Goal: Check status: Check status

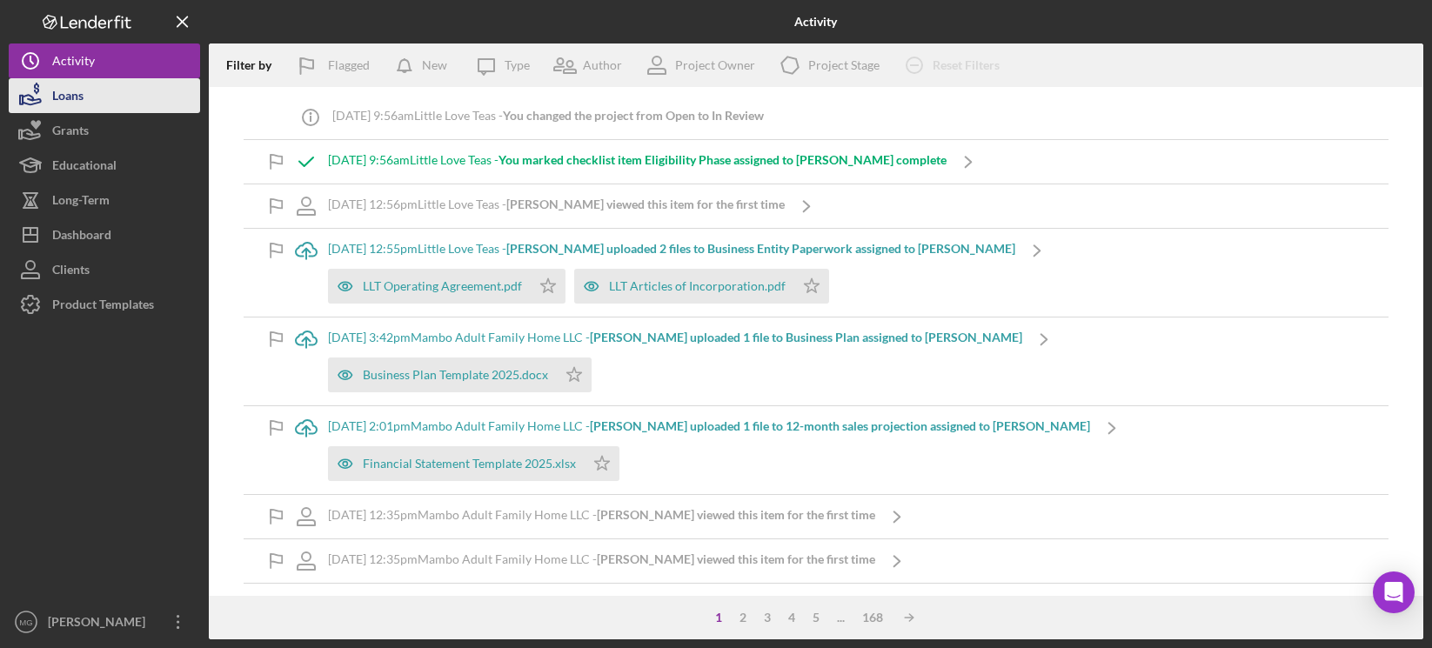
click at [61, 93] on div "Loans" at bounding box center [67, 97] width 31 height 39
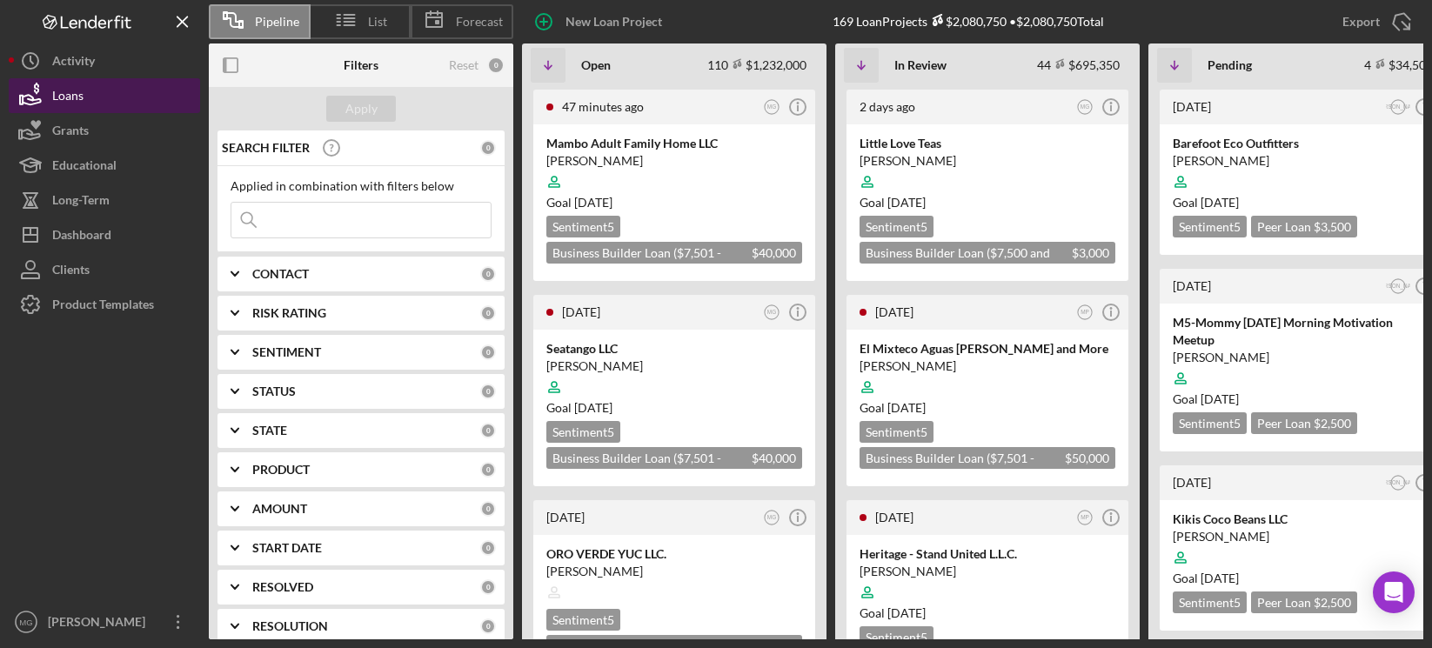
click at [83, 100] on div "Loans" at bounding box center [67, 97] width 31 height 39
click at [330, 219] on input at bounding box center [360, 220] width 259 height 35
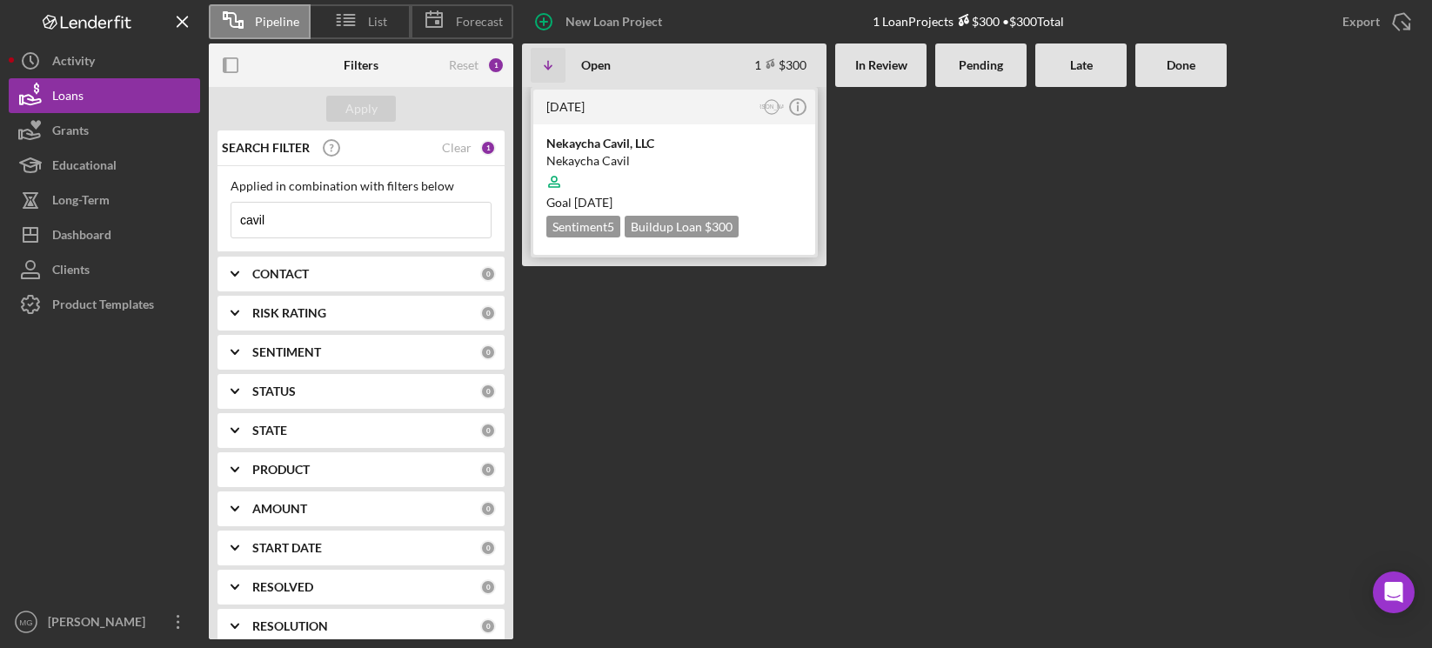
type input "cavil"
click at [700, 172] on div at bounding box center [674, 181] width 256 height 33
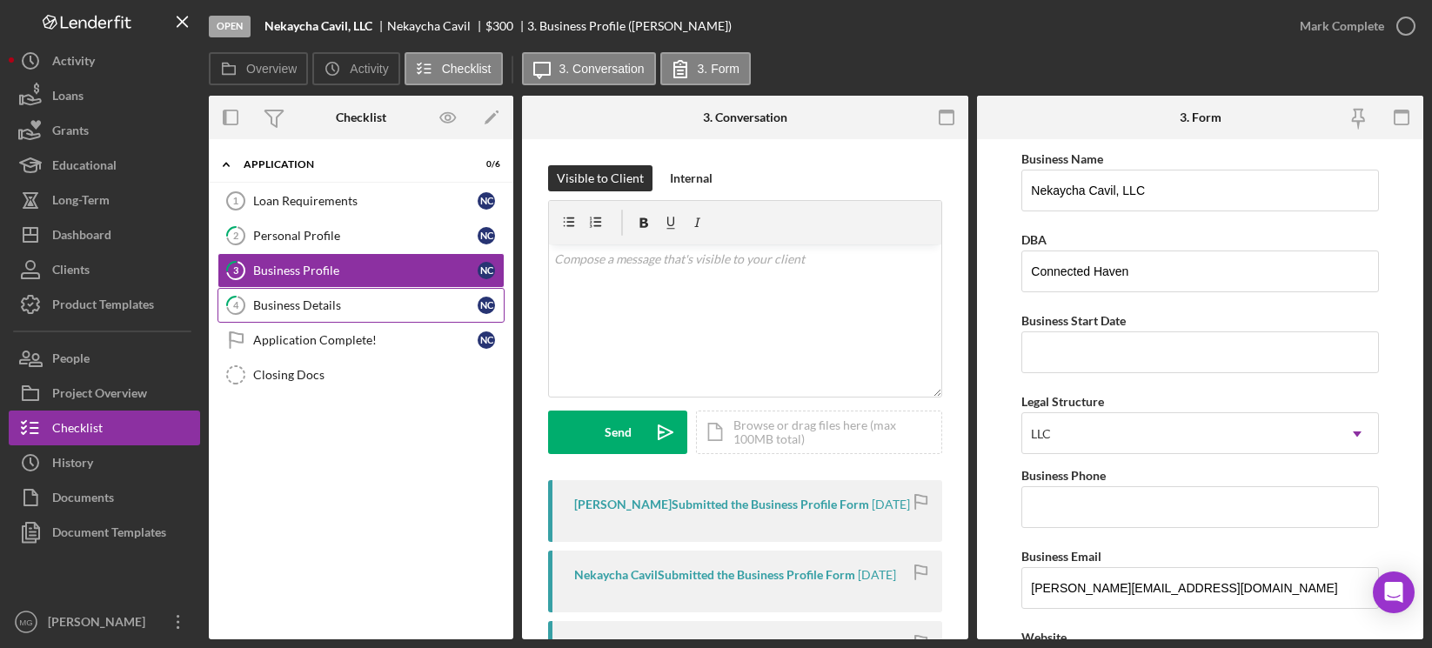
click at [312, 308] on div "Business Details" at bounding box center [365, 305] width 225 height 14
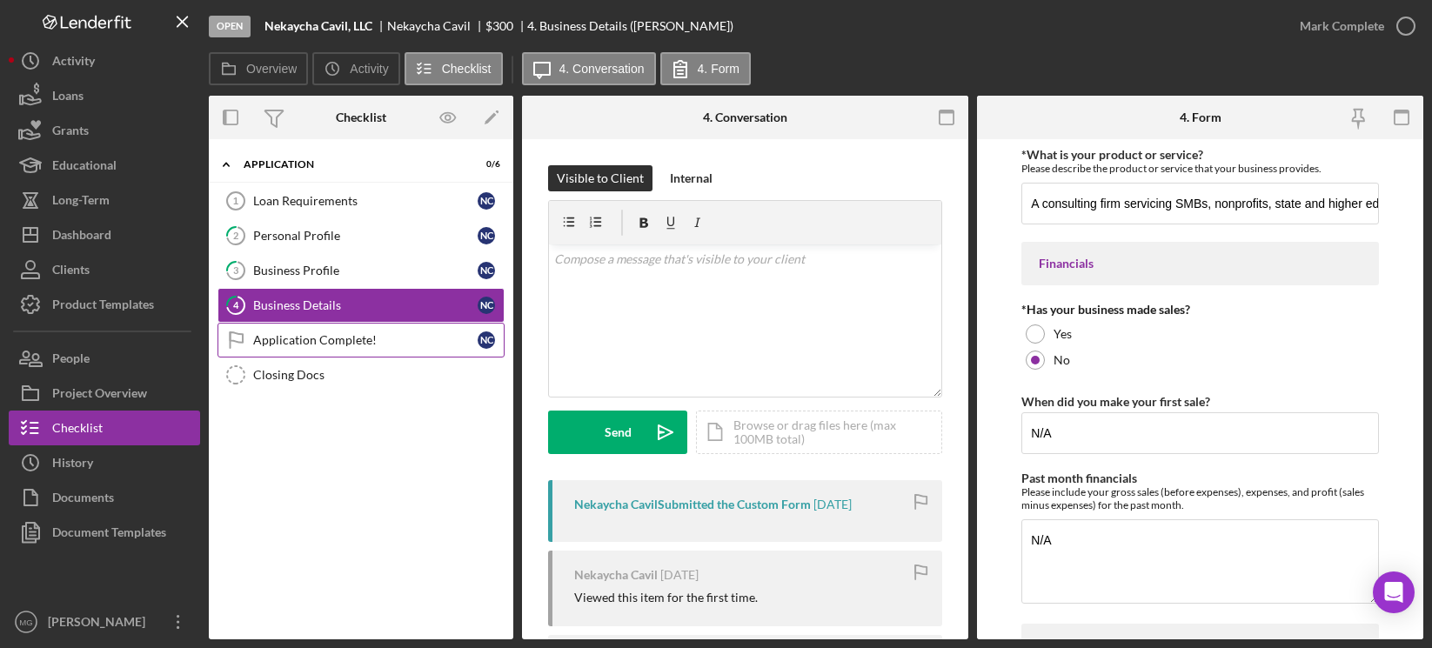
click at [306, 348] on link "Application Complete! Application Complete! N C" at bounding box center [361, 340] width 287 height 35
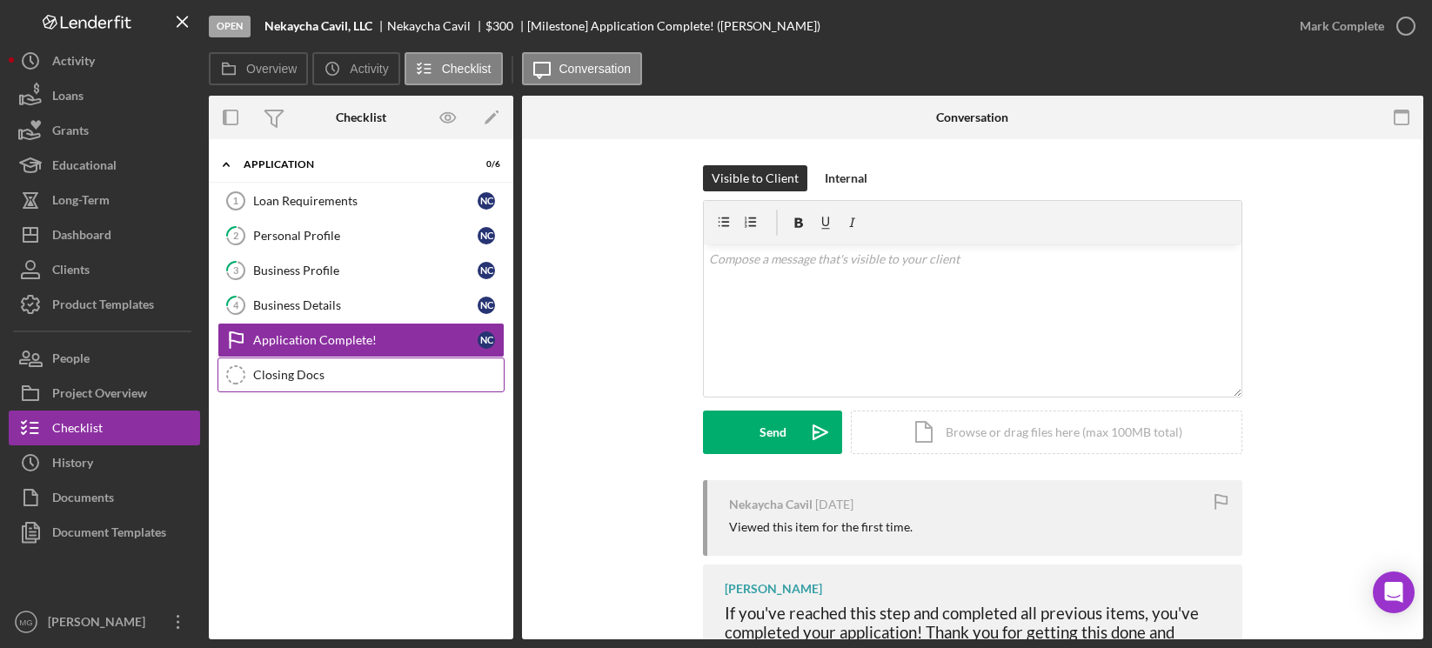
click at [303, 376] on div "Closing Docs" at bounding box center [378, 375] width 251 height 14
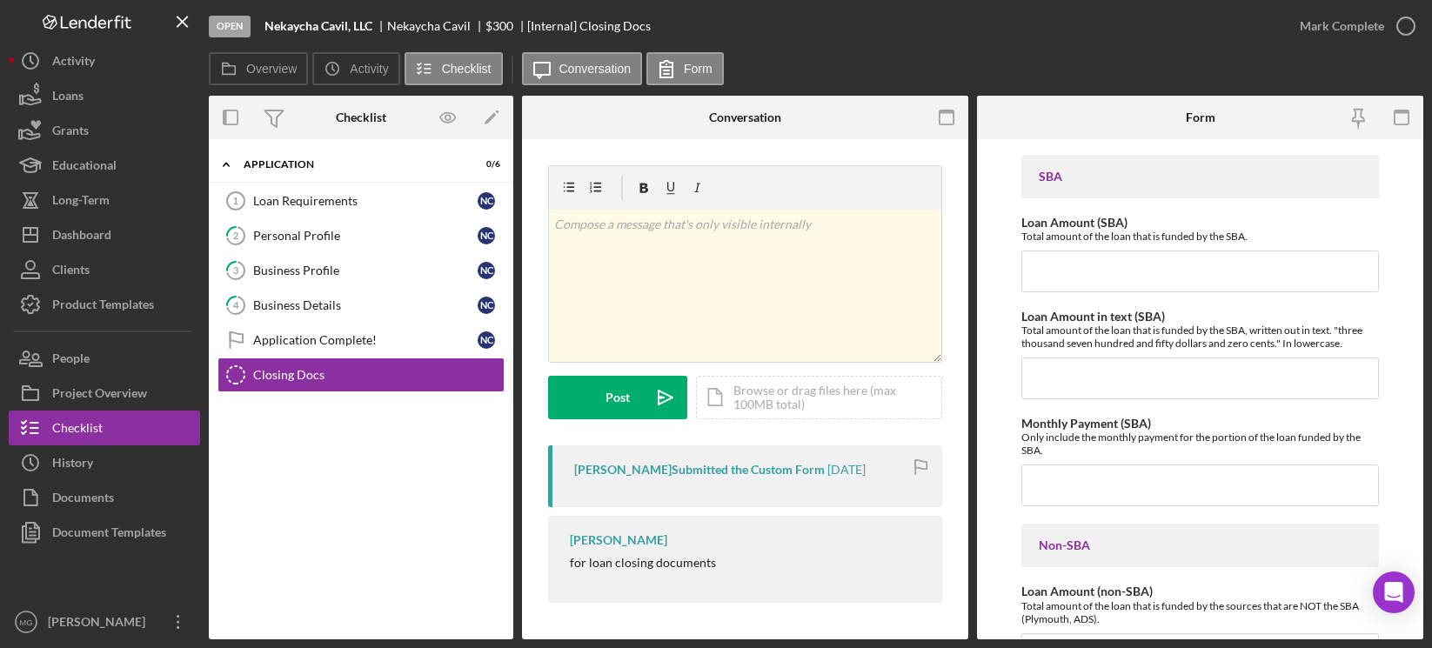
scroll to position [1458, 0]
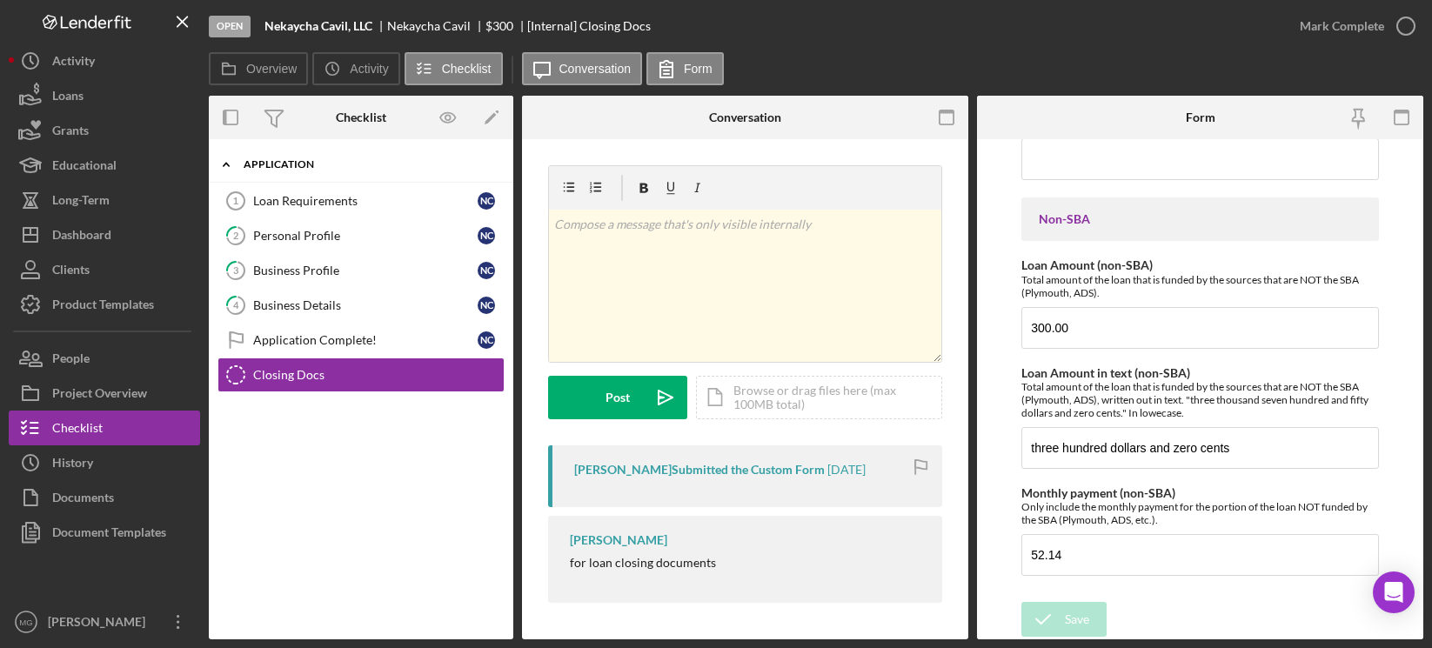
click at [224, 164] on icon "Icon/Expander" at bounding box center [226, 164] width 35 height 35
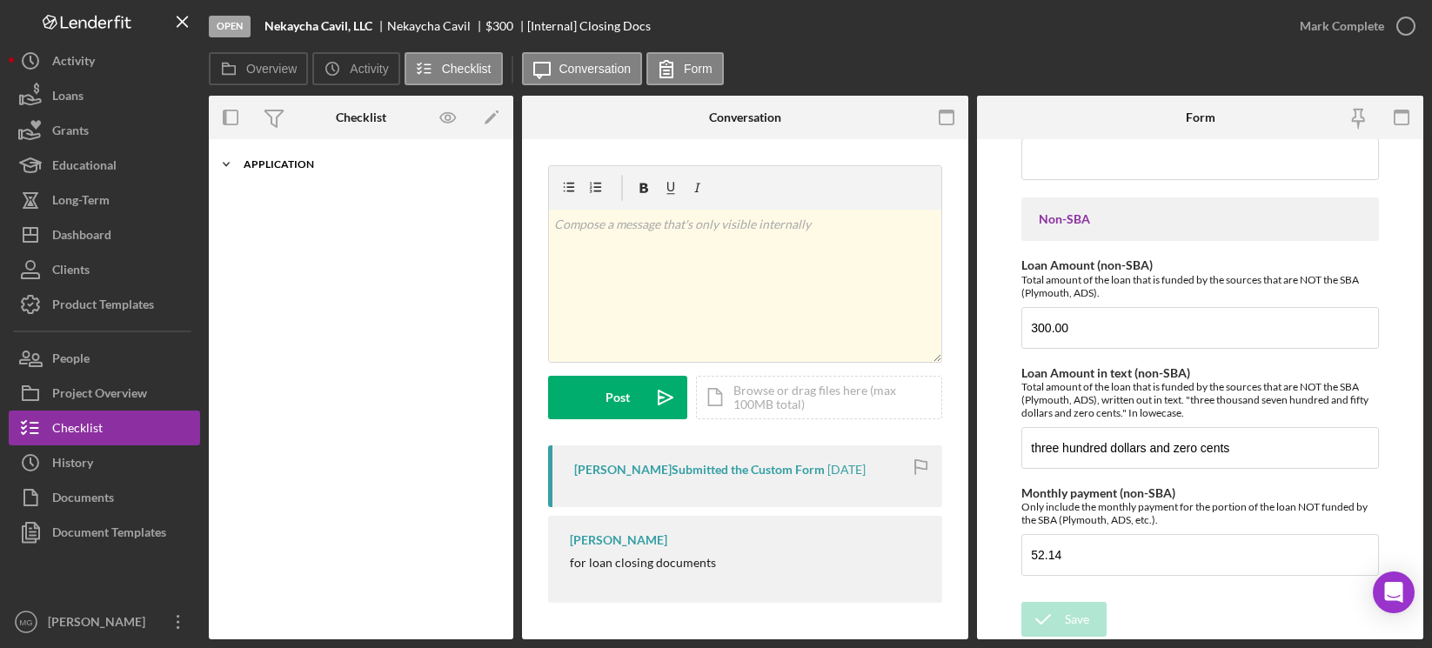
click at [224, 164] on icon "Icon/Expander" at bounding box center [226, 164] width 35 height 35
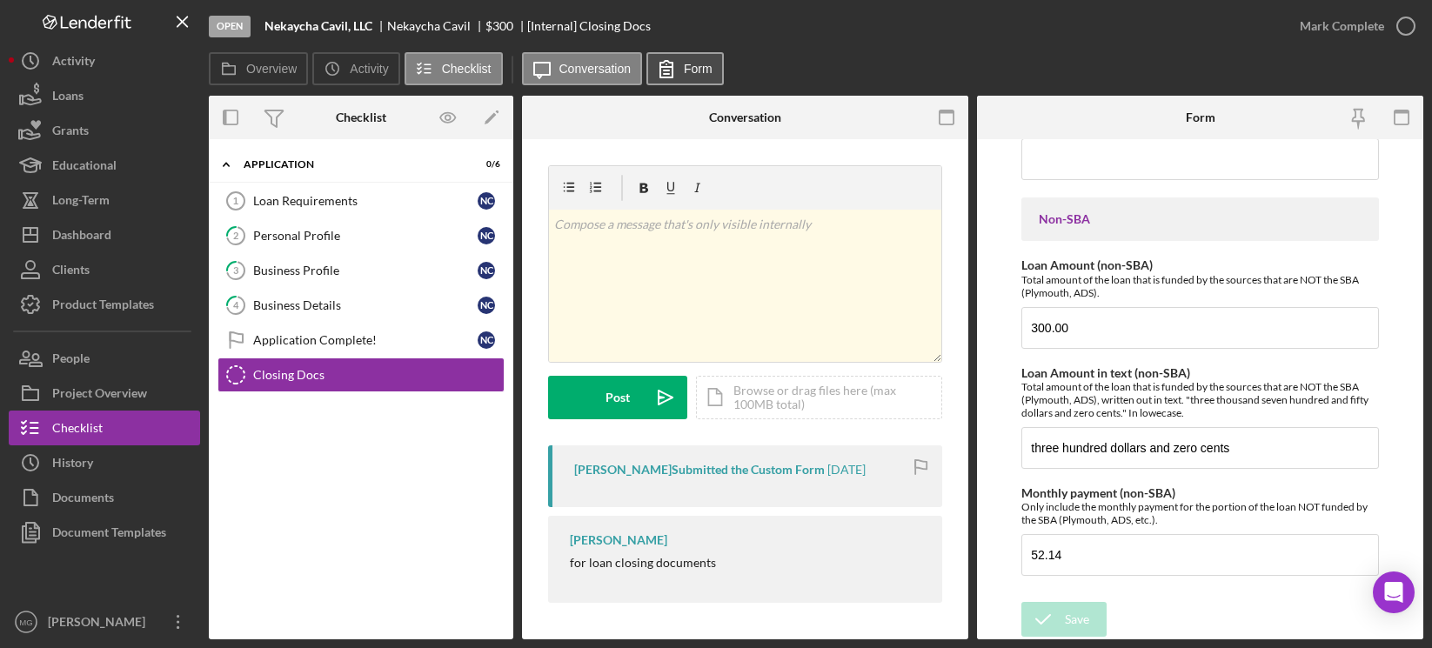
click at [692, 69] on label "Form" at bounding box center [698, 69] width 29 height 14
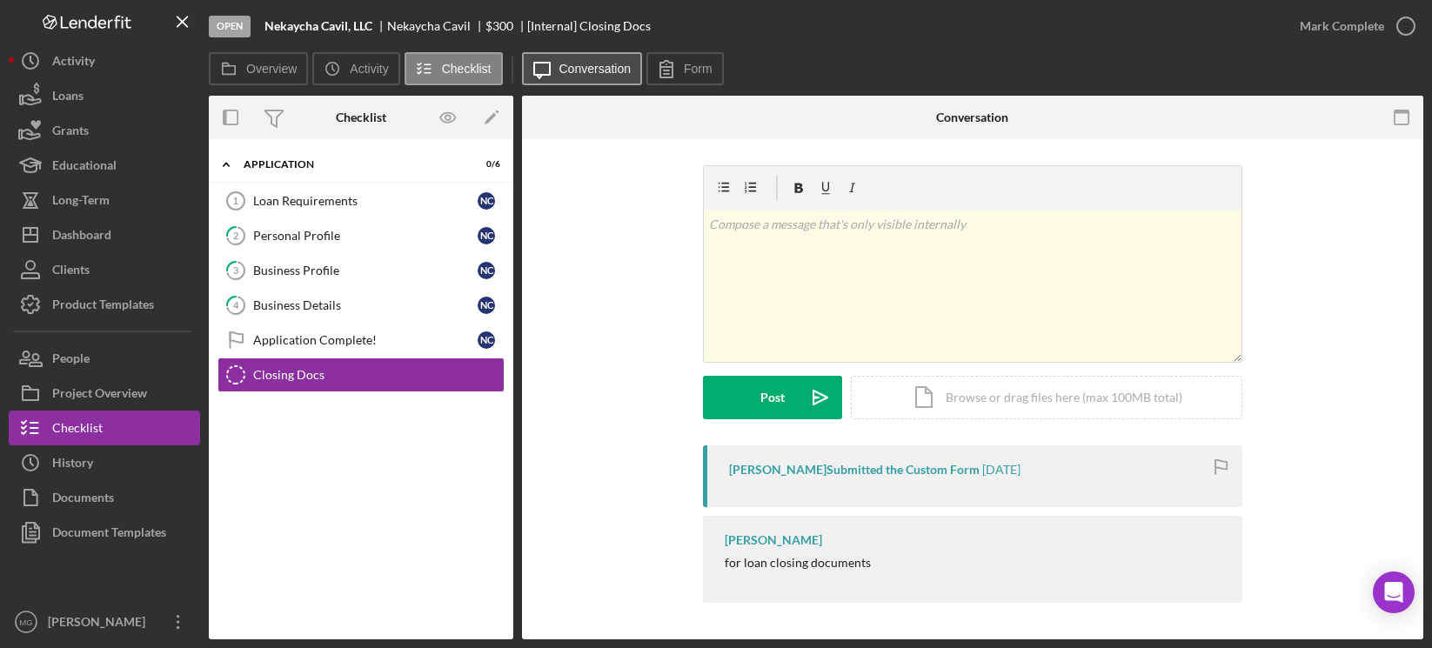
click at [586, 66] on label "Conversation" at bounding box center [596, 69] width 72 height 14
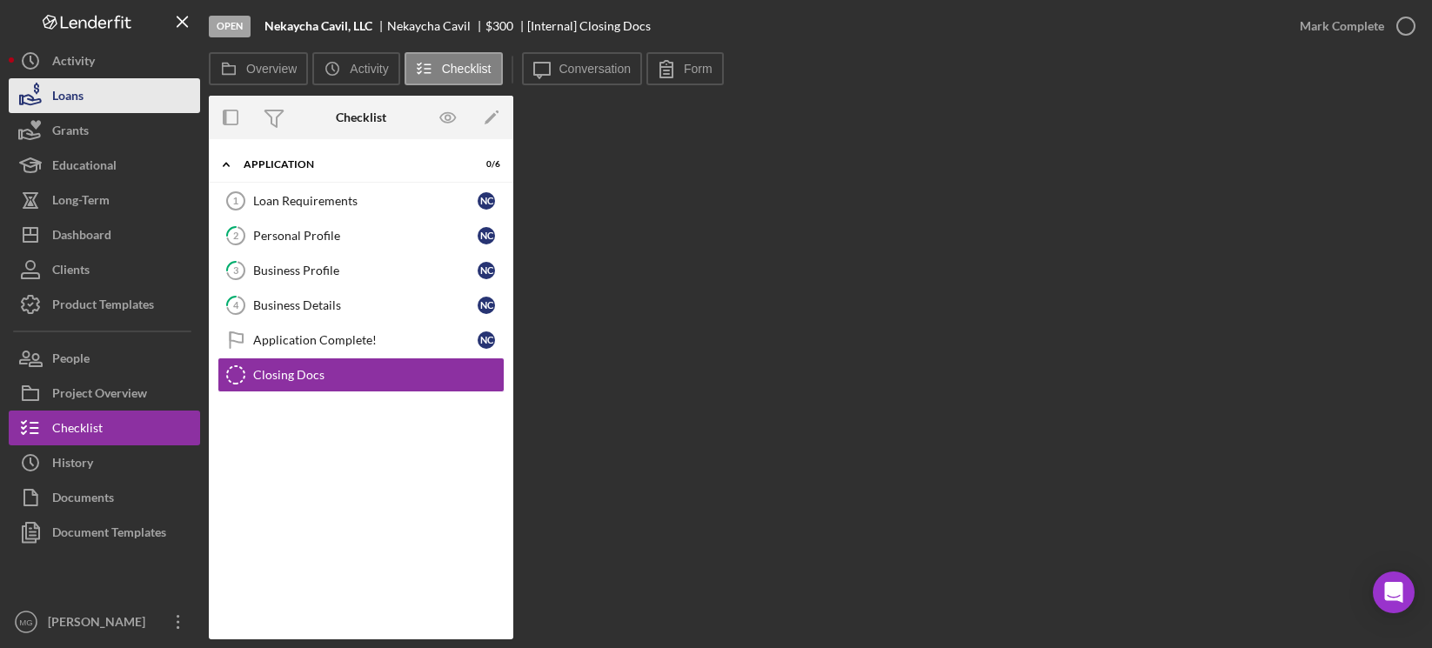
click at [76, 97] on div "Loans" at bounding box center [67, 97] width 31 height 39
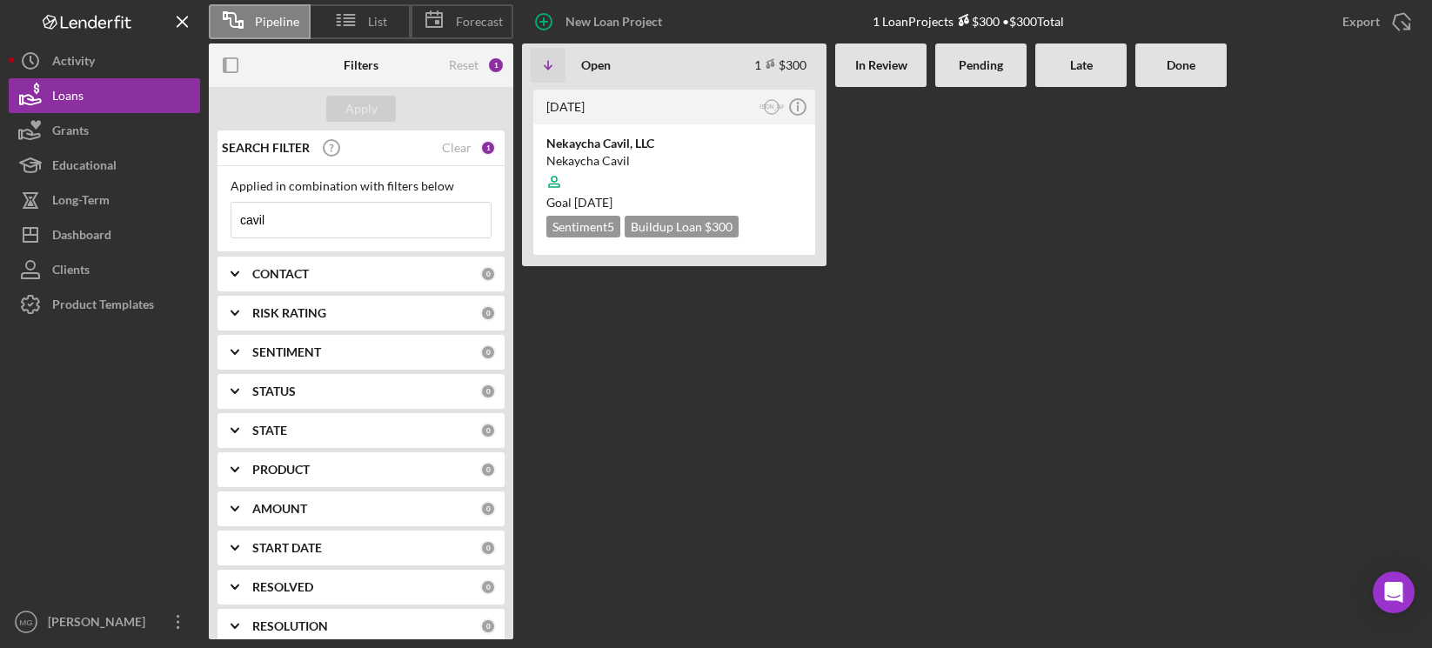
drag, startPoint x: 353, startPoint y: 231, endPoint x: 250, endPoint y: 224, distance: 103.8
click at [250, 224] on input "cavil" at bounding box center [360, 220] width 259 height 35
type input "c"
type input "[PERSON_NAME]"
click at [697, 158] on div "[PERSON_NAME]" at bounding box center [674, 160] width 256 height 17
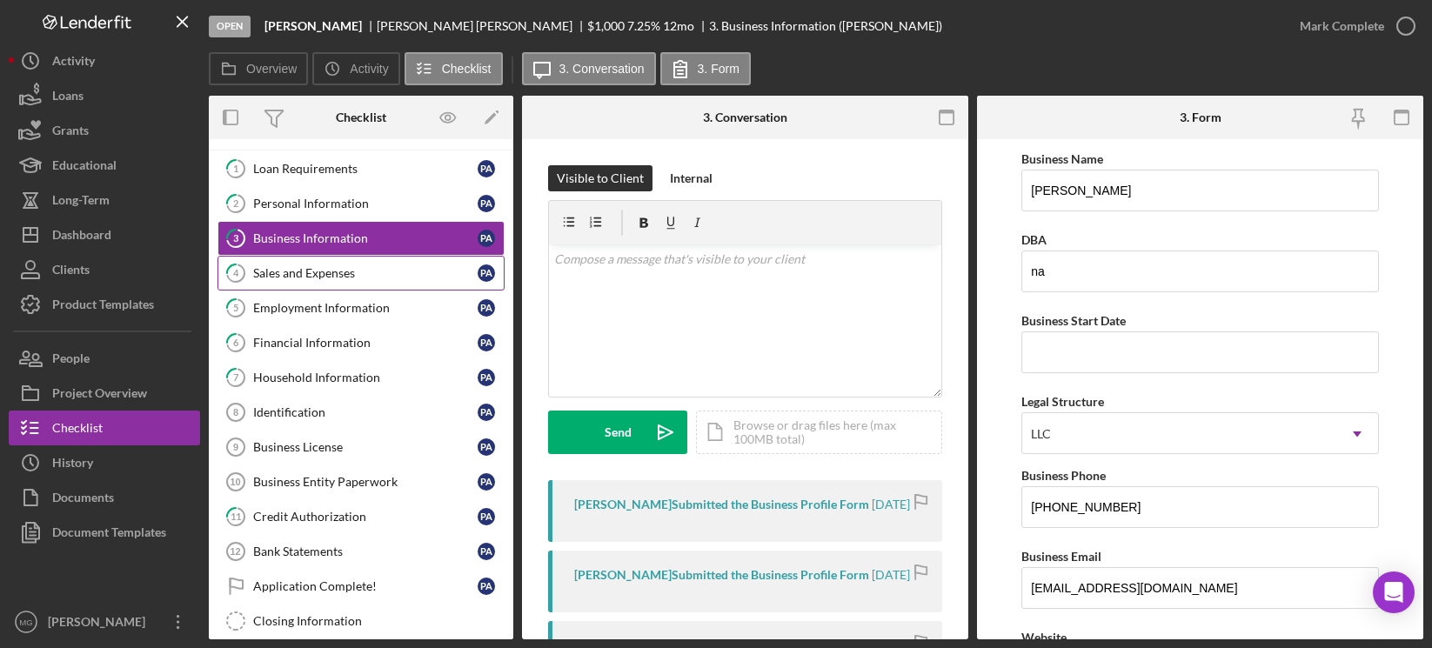
scroll to position [49, 0]
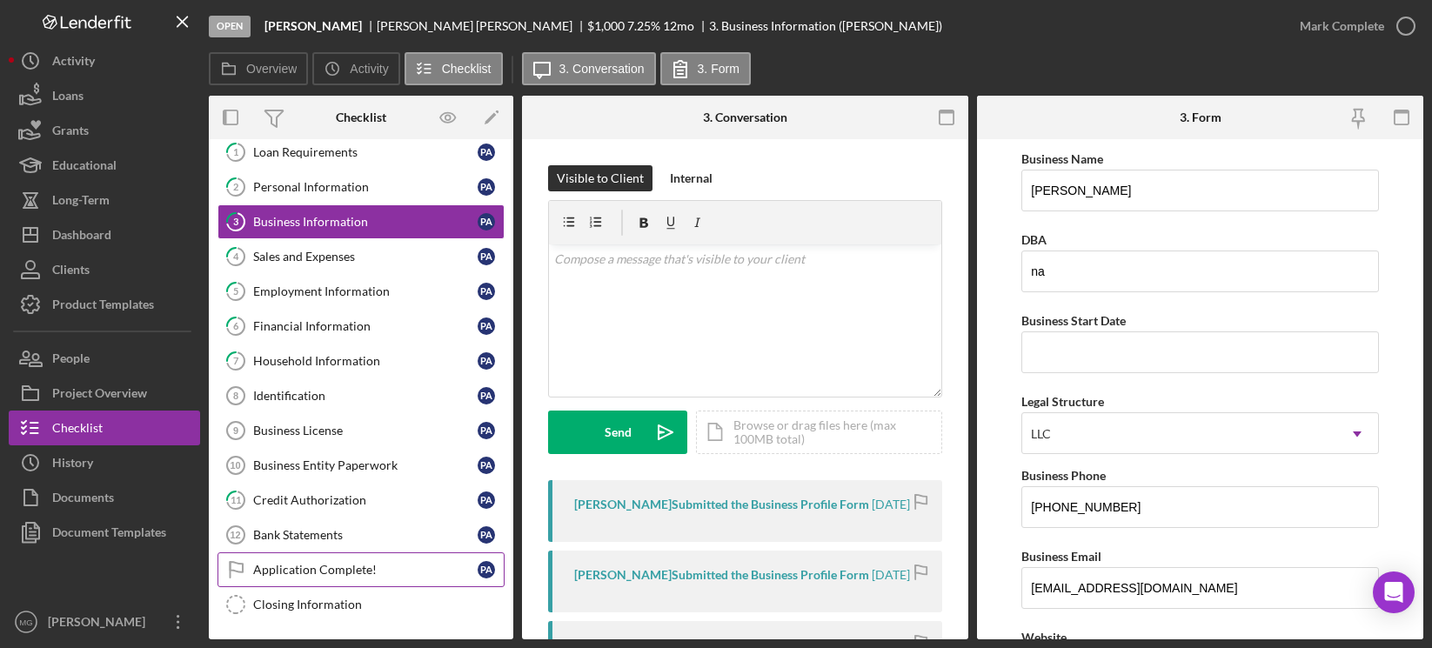
click at [328, 565] on div "Application Complete!" at bounding box center [365, 570] width 225 height 14
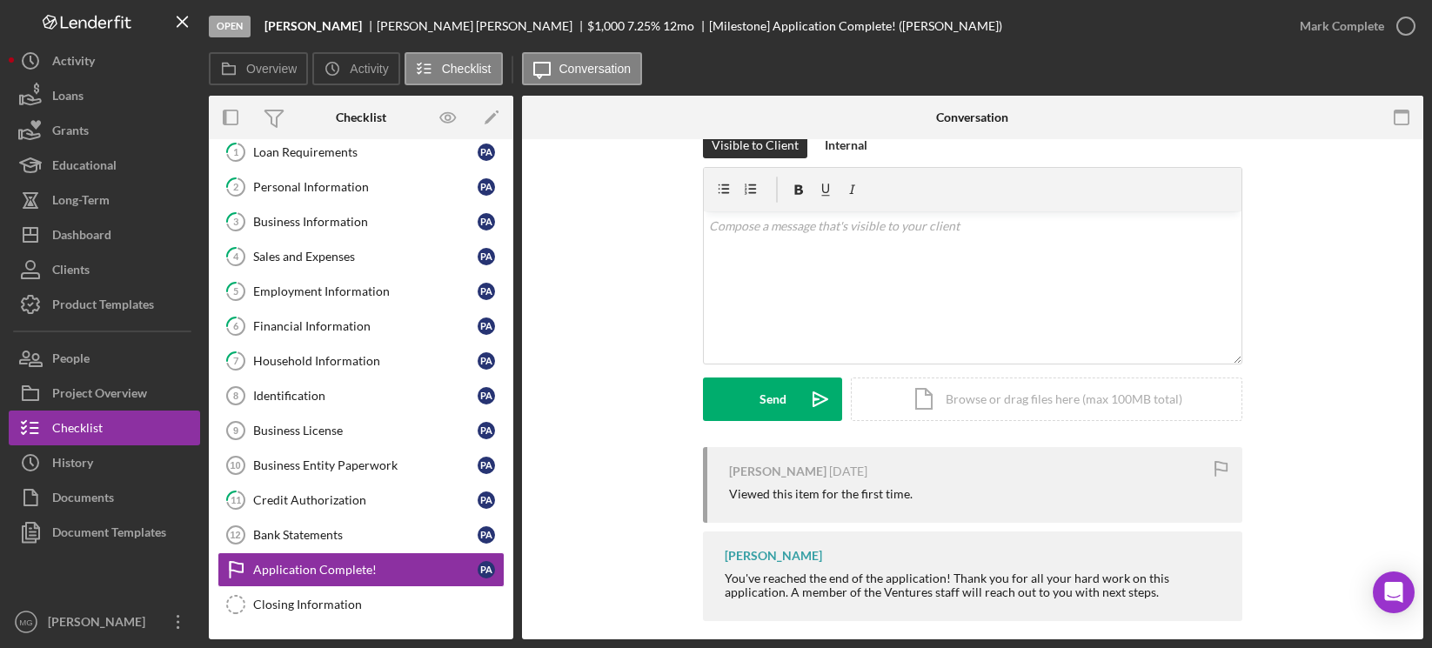
scroll to position [50, 0]
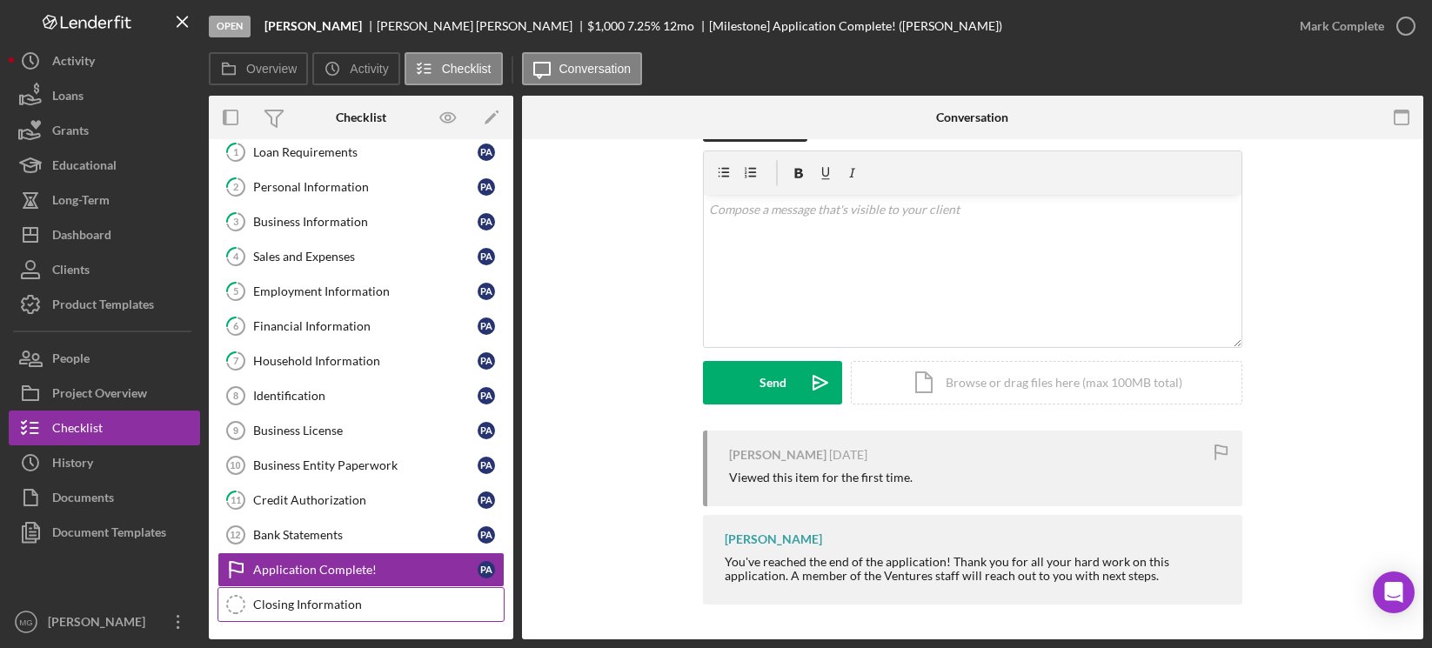
click at [312, 609] on div "Closing Information" at bounding box center [378, 605] width 251 height 14
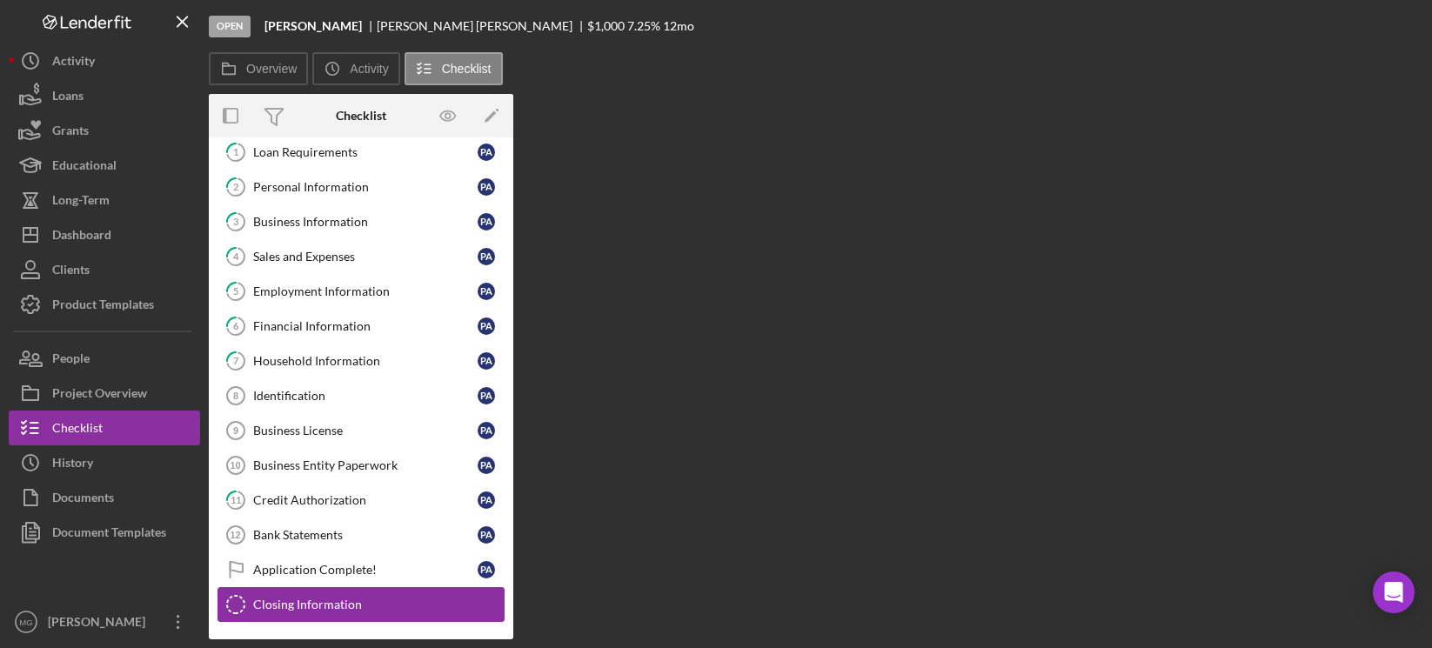
scroll to position [49, 0]
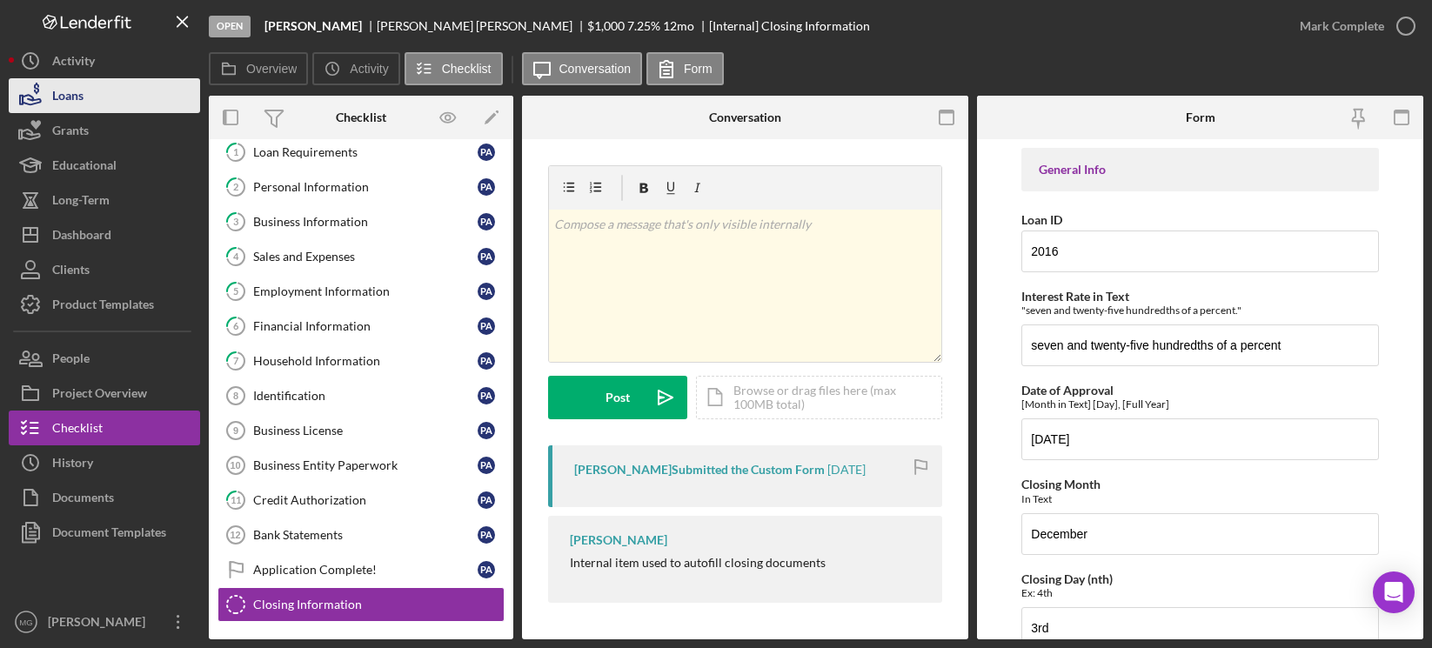
click at [84, 89] on div "Loans" at bounding box center [67, 97] width 31 height 39
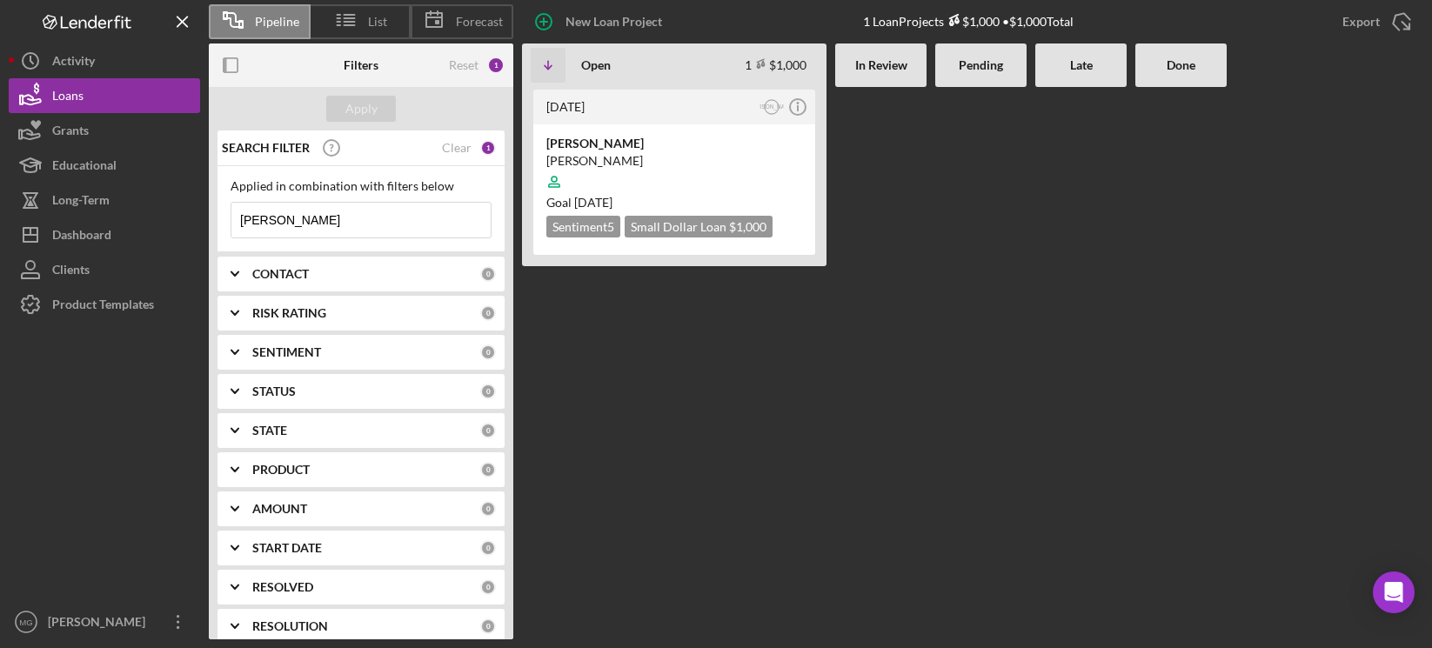
click at [359, 217] on input "[PERSON_NAME]" at bounding box center [360, 220] width 259 height 35
type input "armelly"
click at [673, 159] on div "[PERSON_NAME]" at bounding box center [674, 160] width 256 height 17
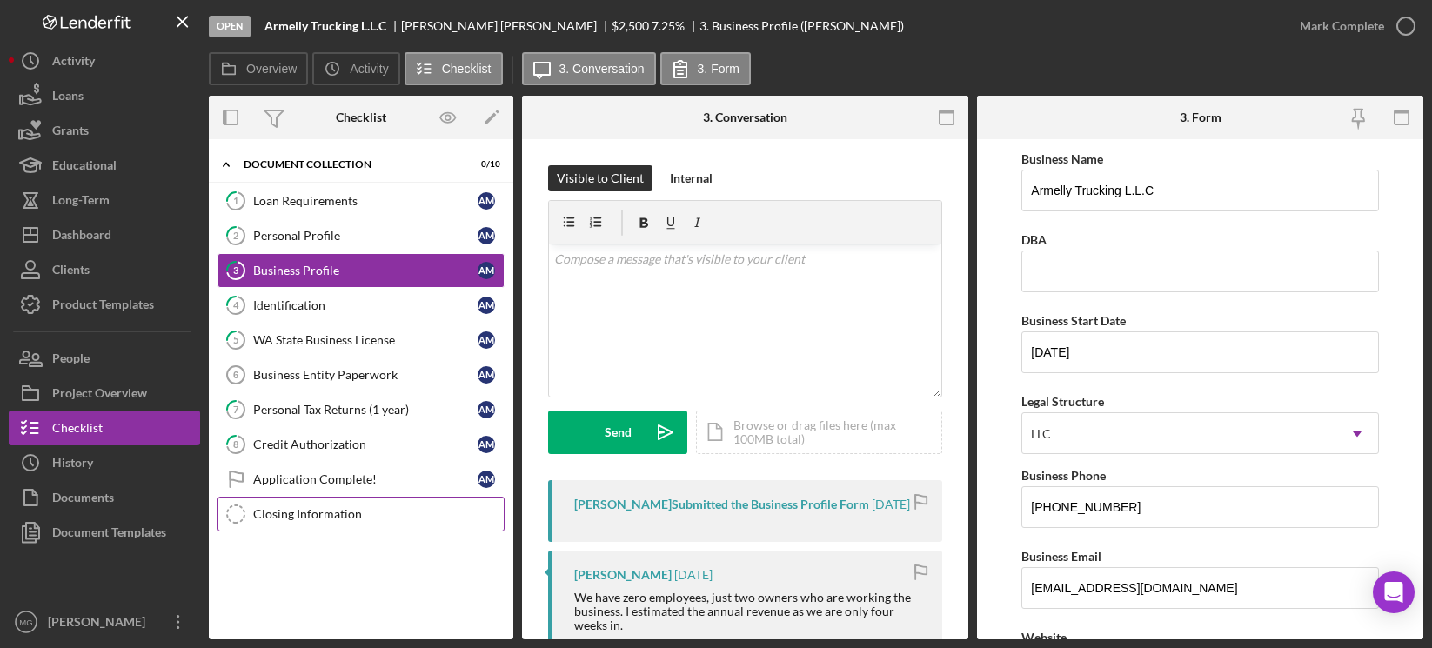
click at [324, 515] on div "Closing Information" at bounding box center [378, 514] width 251 height 14
